Goal: Information Seeking & Learning: Learn about a topic

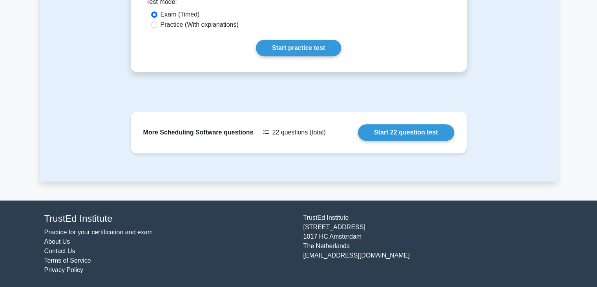
scroll to position [385, 0]
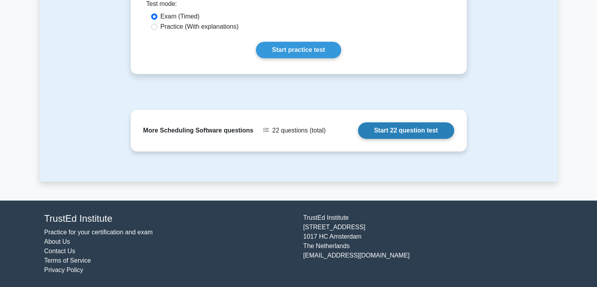
click at [394, 128] on link "Start 22 question test" at bounding box center [406, 130] width 96 height 16
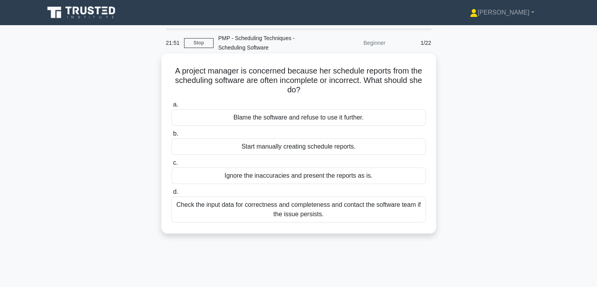
click at [340, 217] on div "Check the input data for correctness and completeness and contact the software …" at bounding box center [299, 209] width 254 height 26
click at [172, 194] on input "d. Check the input data for correctness and completeness and contact the softwa…" at bounding box center [172, 191] width 0 height 5
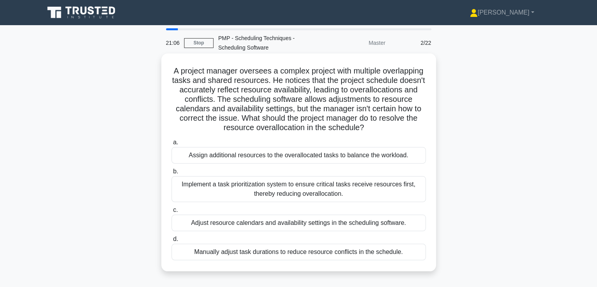
click at [367, 190] on div "Implement a task prioritization system to ensure critical tasks receive resourc…" at bounding box center [299, 189] width 254 height 26
click at [172, 174] on input "b. Implement a task prioritization system to ensure critical tasks receive reso…" at bounding box center [172, 171] width 0 height 5
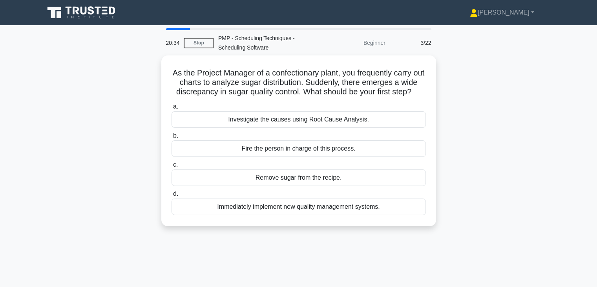
click at [61, 81] on div "As the Project Manager of a confectionary plant, you frequently carry out chart…" at bounding box center [299, 145] width 518 height 180
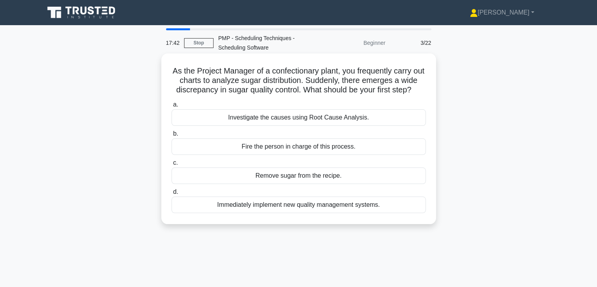
click at [348, 126] on div "Investigate the causes using Root Cause Analysis." at bounding box center [299, 117] width 254 height 16
click at [172, 107] on input "a. Investigate the causes using Root Cause Analysis." at bounding box center [172, 104] width 0 height 5
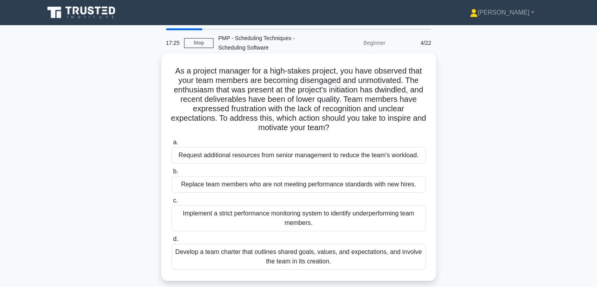
click at [336, 251] on div "Develop a team charter that outlines shared goals, values, and expectations, an…" at bounding box center [299, 256] width 254 height 26
click at [172, 241] on input "d. Develop a team charter that outlines shared goals, values, and expectations,…" at bounding box center [172, 238] width 0 height 5
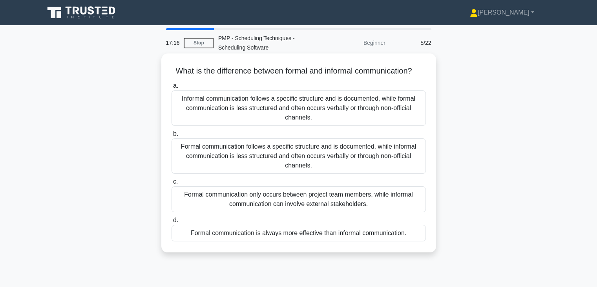
click at [392, 168] on div "Formal communication follows a specific structure and is documented, while info…" at bounding box center [299, 155] width 254 height 35
click at [172, 136] on input "b. Formal communication follows a specific structure and is documented, while i…" at bounding box center [172, 133] width 0 height 5
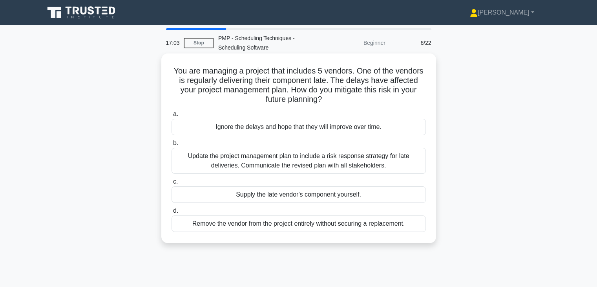
click at [386, 159] on div "Update the project management plan to include a risk response strategy for late…" at bounding box center [299, 161] width 254 height 26
click at [172, 146] on input "b. Update the project management plan to include a risk response strategy for l…" at bounding box center [172, 143] width 0 height 5
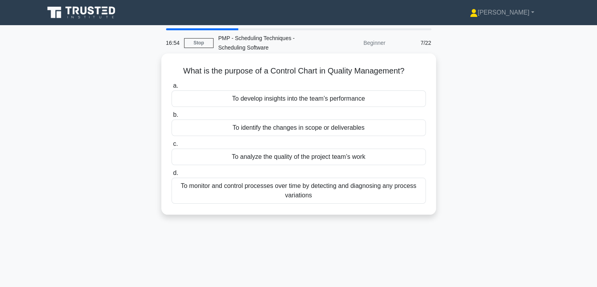
click at [332, 182] on div "To monitor and control processes over time by detecting and diagnosing any proc…" at bounding box center [299, 190] width 254 height 26
click at [172, 176] on input "d. To monitor and control processes over time by detecting and diagnosing any p…" at bounding box center [172, 172] width 0 height 5
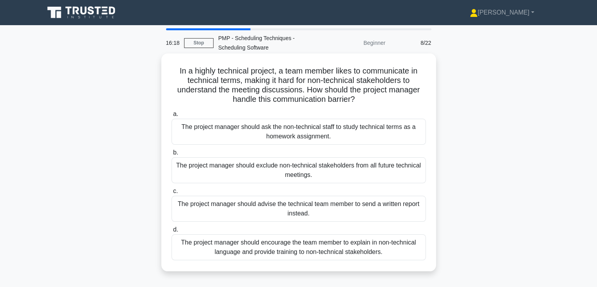
click at [326, 242] on div "The project manager should encourage the team member to explain in non-technica…" at bounding box center [299, 247] width 254 height 26
click at [172, 232] on input "d. The project manager should encourage the team member to explain in non-techn…" at bounding box center [172, 229] width 0 height 5
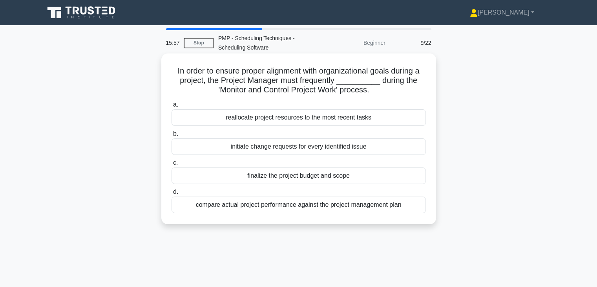
click at [331, 211] on div "compare actual project performance against the project management plan" at bounding box center [299, 204] width 254 height 16
click at [172, 194] on input "d. compare actual project performance against the project management plan" at bounding box center [172, 191] width 0 height 5
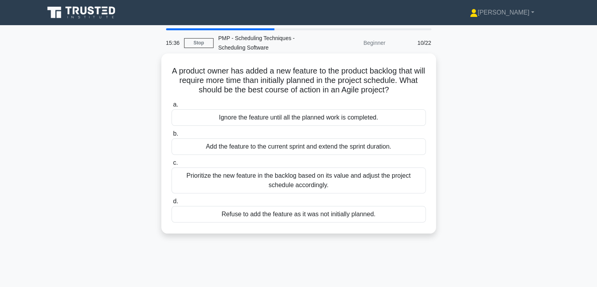
click at [309, 171] on div "Prioritize the new feature in the backlog based on its value and adjust the pro…" at bounding box center [299, 180] width 254 height 26
click at [172, 165] on input "c. Prioritize the new feature in the backlog based on its value and adjust the …" at bounding box center [172, 162] width 0 height 5
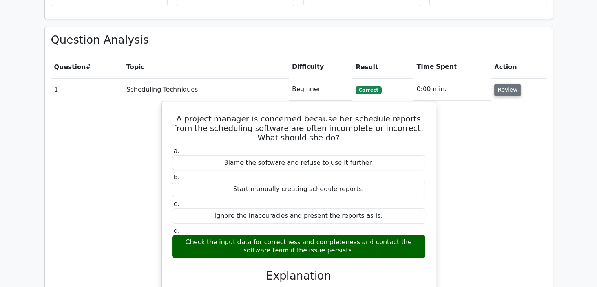
click at [505, 95] on button "Review" at bounding box center [507, 90] width 27 height 12
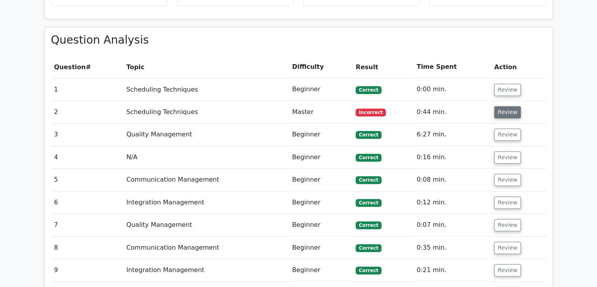
click at [503, 108] on button "Review" at bounding box center [507, 112] width 27 height 12
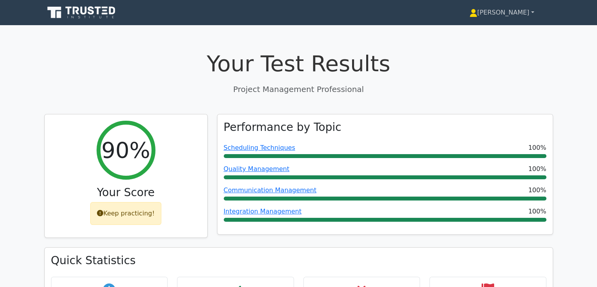
click at [514, 14] on link "[PERSON_NAME]" at bounding box center [502, 13] width 102 height 16
click at [508, 26] on link "Profile" at bounding box center [482, 31] width 62 height 13
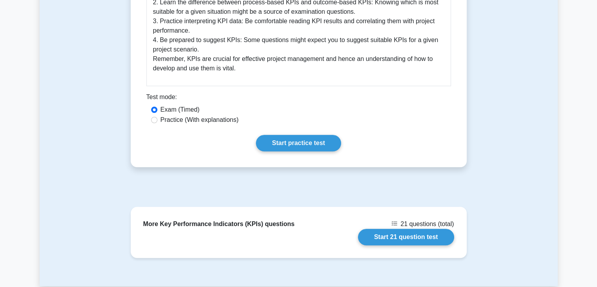
scroll to position [569, 0]
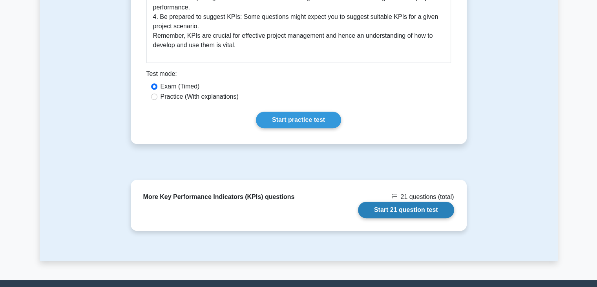
click at [412, 201] on link "Start 21 question test" at bounding box center [406, 209] width 96 height 16
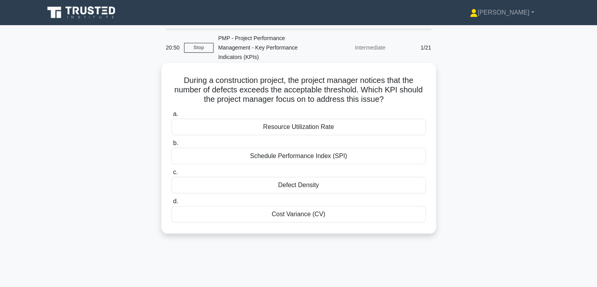
click at [390, 185] on div "Defect Density" at bounding box center [299, 185] width 254 height 16
click at [172, 175] on input "c. Defect Density" at bounding box center [172, 172] width 0 height 5
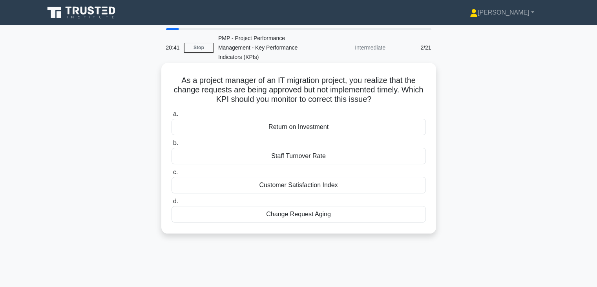
click at [362, 220] on div "Change Request Aging" at bounding box center [299, 214] width 254 height 16
click at [172, 204] on input "d. Change Request Aging" at bounding box center [172, 201] width 0 height 5
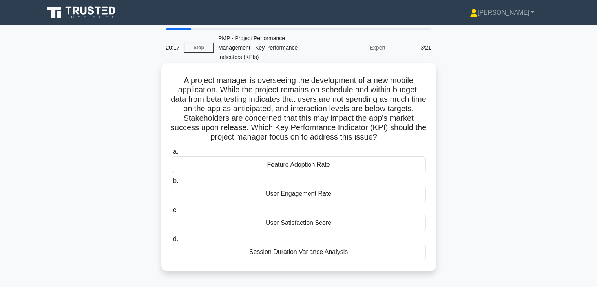
click at [357, 201] on div "User Engagement Rate" at bounding box center [299, 193] width 254 height 16
click at [172, 183] on input "b. User Engagement Rate" at bounding box center [172, 180] width 0 height 5
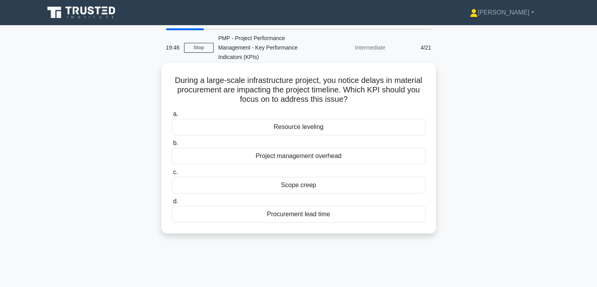
click at [379, 209] on div "Procurement lead time" at bounding box center [299, 214] width 254 height 16
click at [172, 204] on input "d. Procurement lead time" at bounding box center [172, 201] width 0 height 5
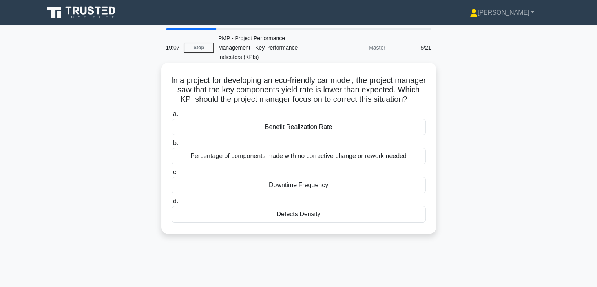
click at [380, 164] on div "Percentage of components made with no corrective change or rework needed" at bounding box center [299, 156] width 254 height 16
click at [172, 146] on input "b. Percentage of components made with no corrective change or rework needed" at bounding box center [172, 143] width 0 height 5
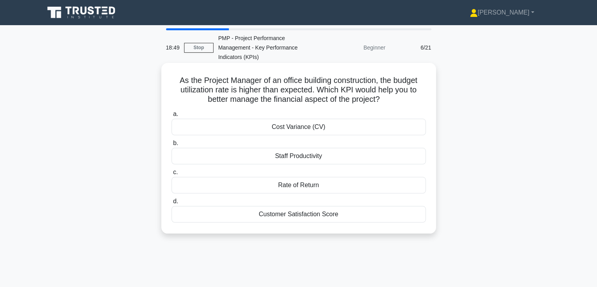
click at [366, 126] on div "Cost Variance (CV)" at bounding box center [299, 127] width 254 height 16
click at [172, 117] on input "a. Cost Variance (CV)" at bounding box center [172, 114] width 0 height 5
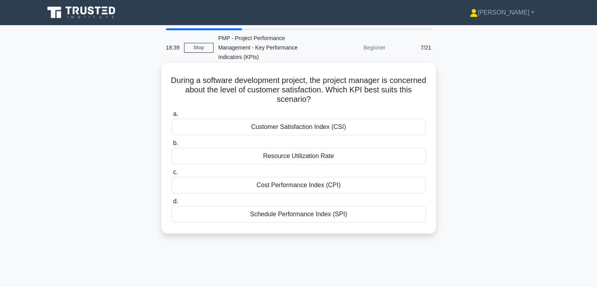
click at [380, 128] on div "Customer Satisfaction Index (CSI)" at bounding box center [299, 127] width 254 height 16
click at [172, 117] on input "a. Customer Satisfaction Index (CSI)" at bounding box center [172, 114] width 0 height 5
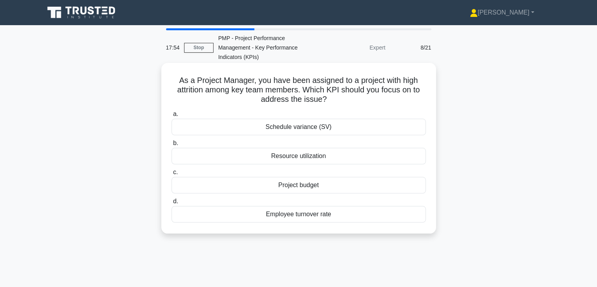
click at [298, 211] on div "Employee turnover rate" at bounding box center [299, 214] width 254 height 16
click at [172, 204] on input "d. Employee turnover rate" at bounding box center [172, 201] width 0 height 5
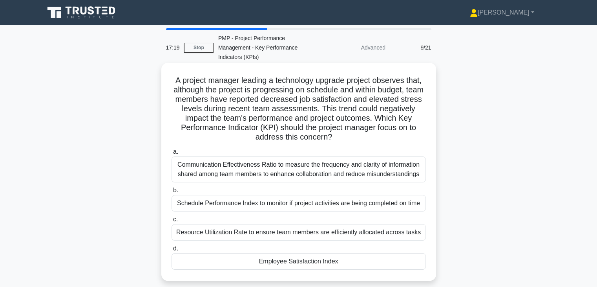
click at [368, 265] on div "Employee Satisfaction Index" at bounding box center [299, 261] width 254 height 16
click at [172, 251] on input "d. Employee Satisfaction Index" at bounding box center [172, 248] width 0 height 5
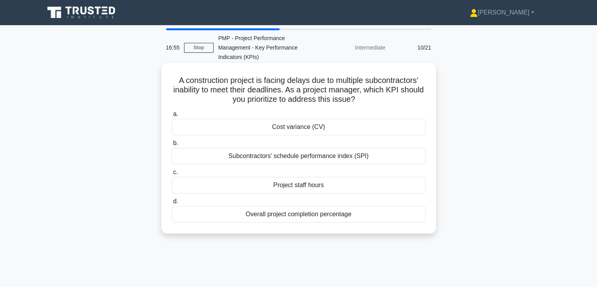
click at [386, 159] on div "Subcontractors' schedule performance index (SPI)" at bounding box center [299, 156] width 254 height 16
click at [172, 146] on input "b. Subcontractors' schedule performance index (SPI)" at bounding box center [172, 143] width 0 height 5
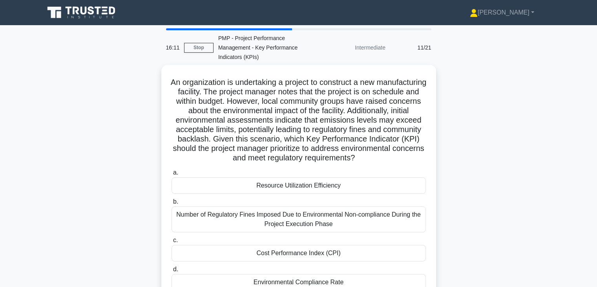
scroll to position [30, 0]
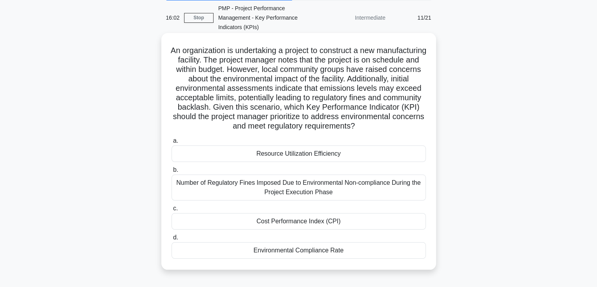
click at [390, 247] on div "Environmental Compliance Rate" at bounding box center [299, 250] width 254 height 16
click at [172, 240] on input "d. Environmental Compliance Rate" at bounding box center [172, 237] width 0 height 5
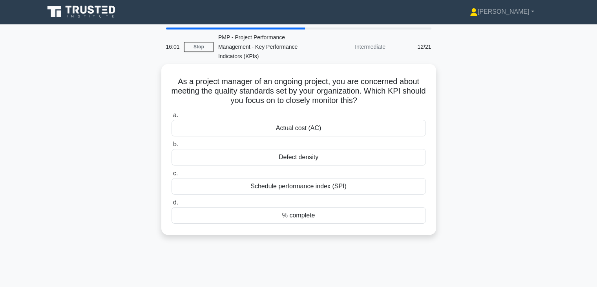
scroll to position [0, 0]
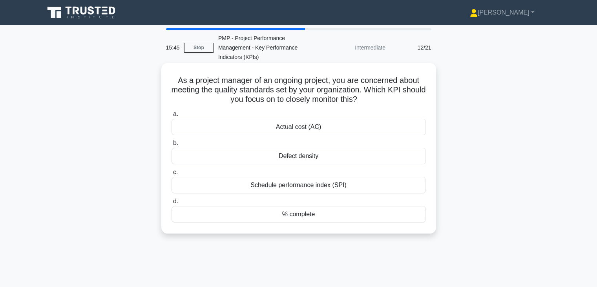
click at [370, 155] on div "Defect density" at bounding box center [299, 156] width 254 height 16
click at [172, 146] on input "b. Defect density" at bounding box center [172, 143] width 0 height 5
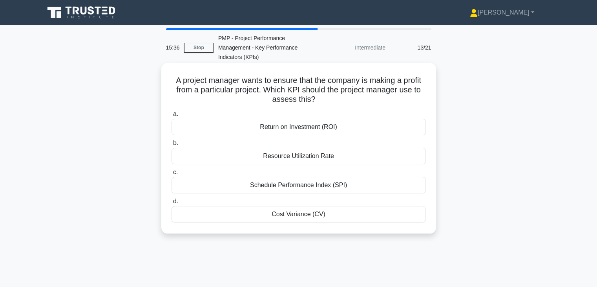
click at [372, 129] on div "Return on Investment (ROI)" at bounding box center [299, 127] width 254 height 16
click at [172, 117] on input "a. Return on Investment (ROI)" at bounding box center [172, 114] width 0 height 5
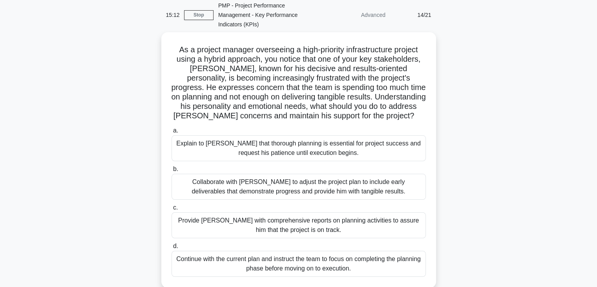
scroll to position [33, 0]
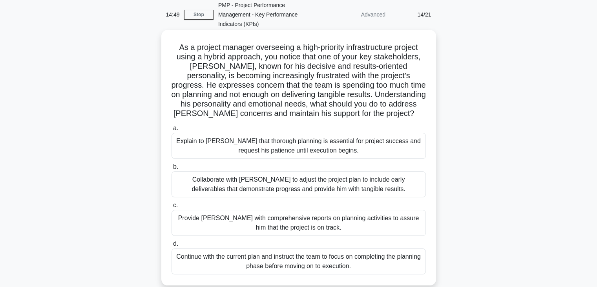
click at [407, 187] on div "Collaborate with Thomas to adjust the project plan to include early deliverable…" at bounding box center [299, 184] width 254 height 26
click at [172, 169] on input "b. Collaborate with Thomas to adjust the project plan to include early delivera…" at bounding box center [172, 166] width 0 height 5
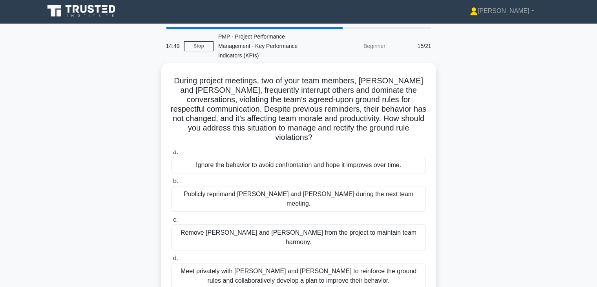
scroll to position [0, 0]
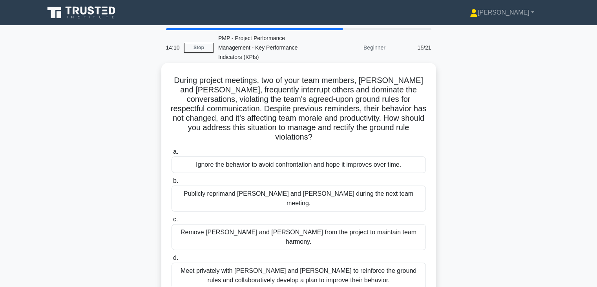
click at [351, 263] on div "Meet privately with Hiroshi and Maria to reinforce the ground rules and collabo…" at bounding box center [299, 275] width 254 height 26
click at [172, 260] on input "d. Meet privately with Hiroshi and Maria to reinforce the ground rules and coll…" at bounding box center [172, 257] width 0 height 5
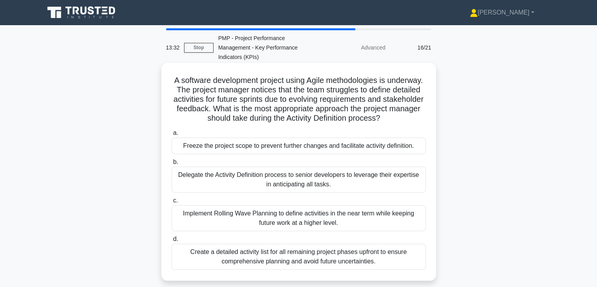
click at [373, 231] on div "Implement Rolling Wave Planning to define activities in the near term while kee…" at bounding box center [299, 218] width 254 height 26
click at [172, 203] on input "c. Implement Rolling Wave Planning to define activities in the near term while …" at bounding box center [172, 200] width 0 height 5
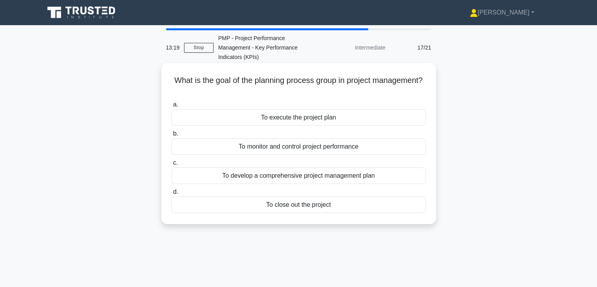
click at [375, 174] on div "To develop a comprehensive project management plan" at bounding box center [299, 175] width 254 height 16
click at [172, 165] on input "c. To develop a comprehensive project management plan" at bounding box center [172, 162] width 0 height 5
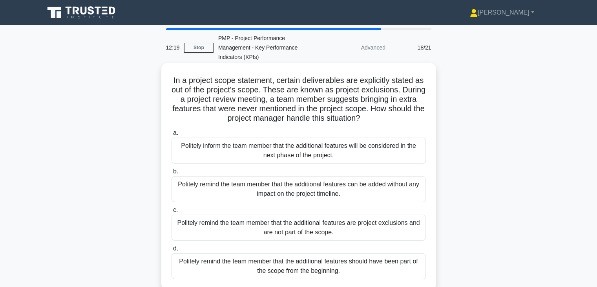
click at [382, 221] on div "Politely remind the team member that the additional features are project exclus…" at bounding box center [299, 227] width 254 height 26
click at [172, 212] on input "c. Politely remind the team member that the additional features are project exc…" at bounding box center [172, 209] width 0 height 5
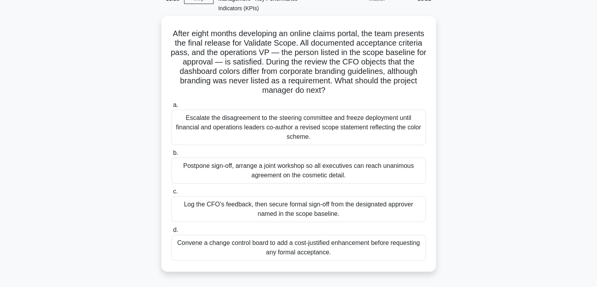
scroll to position [50, 0]
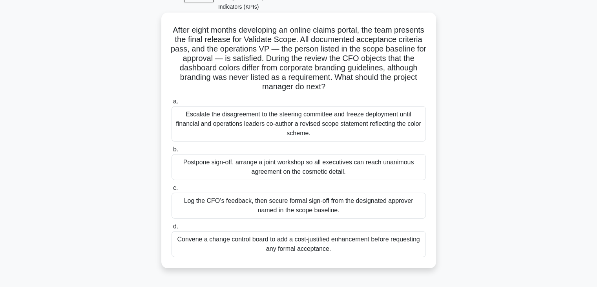
click at [387, 201] on div "Log the CFO’s feedback, then secure formal sign-off from the designated approve…" at bounding box center [299, 205] width 254 height 26
click at [172, 190] on input "c. Log the CFO’s feedback, then secure formal sign-off from the designated appr…" at bounding box center [172, 187] width 0 height 5
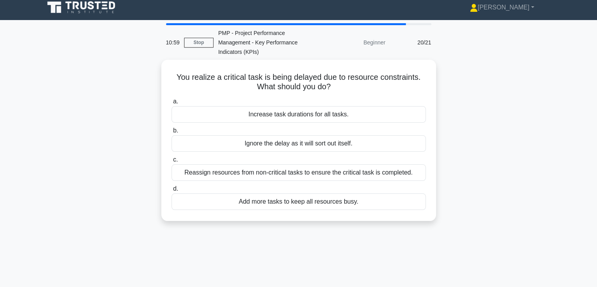
scroll to position [0, 0]
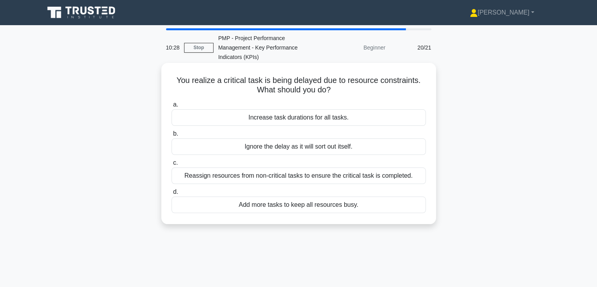
click at [360, 176] on div "Reassign resources from non-critical tasks to ensure the critical task is compl…" at bounding box center [299, 175] width 254 height 16
click at [172, 165] on input "c. Reassign resources from non-critical tasks to ensure the critical task is co…" at bounding box center [172, 162] width 0 height 5
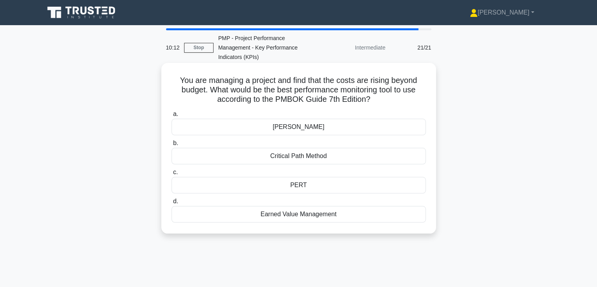
click at [349, 218] on div "Earned Value Management" at bounding box center [299, 214] width 254 height 16
click at [172, 204] on input "d. Earned Value Management" at bounding box center [172, 201] width 0 height 5
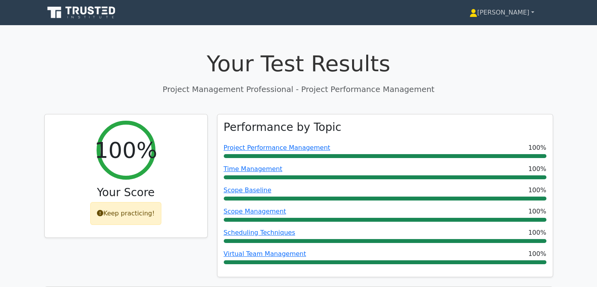
click at [503, 15] on link "[PERSON_NAME]" at bounding box center [502, 13] width 102 height 16
click at [503, 26] on link "Profile" at bounding box center [482, 31] width 62 height 13
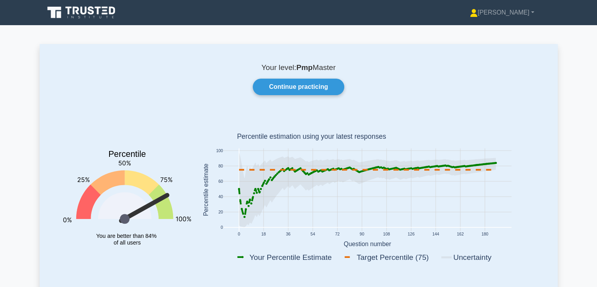
click at [59, 121] on div "Percentile You are better than 84% of all users" at bounding box center [127, 191] width 137 height 154
